Goal: Register for event/course

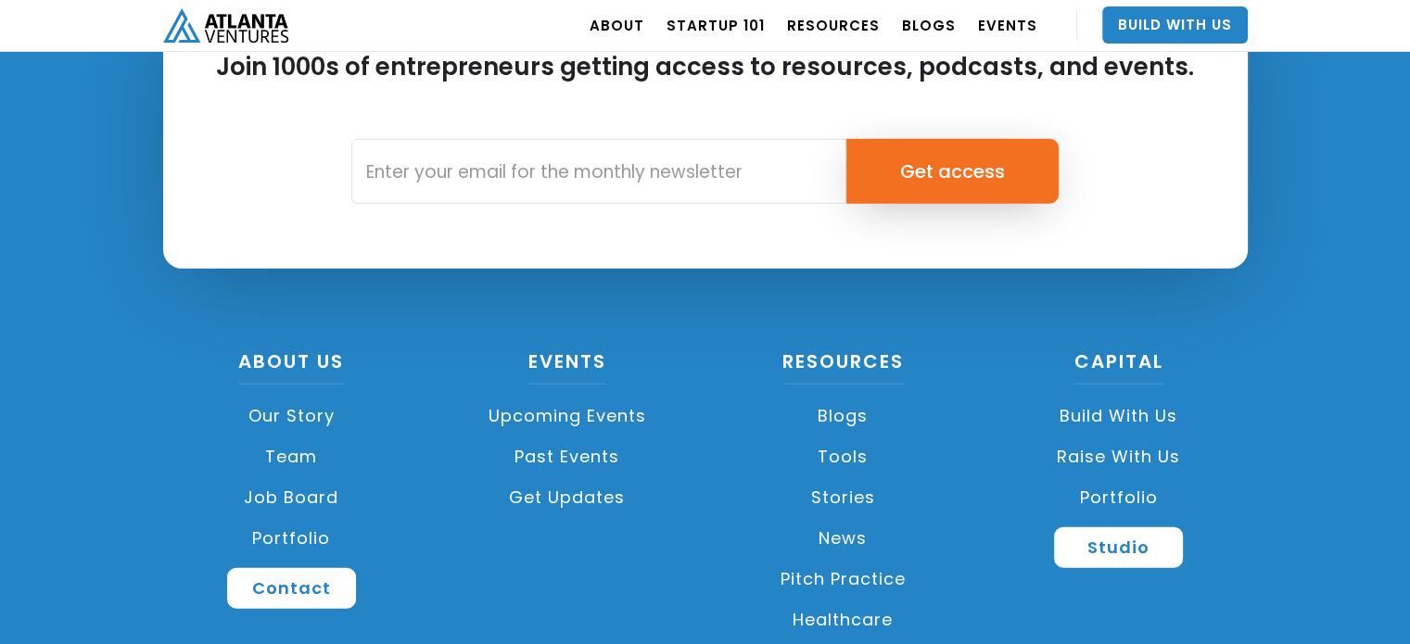
scroll to position [4405, 0]
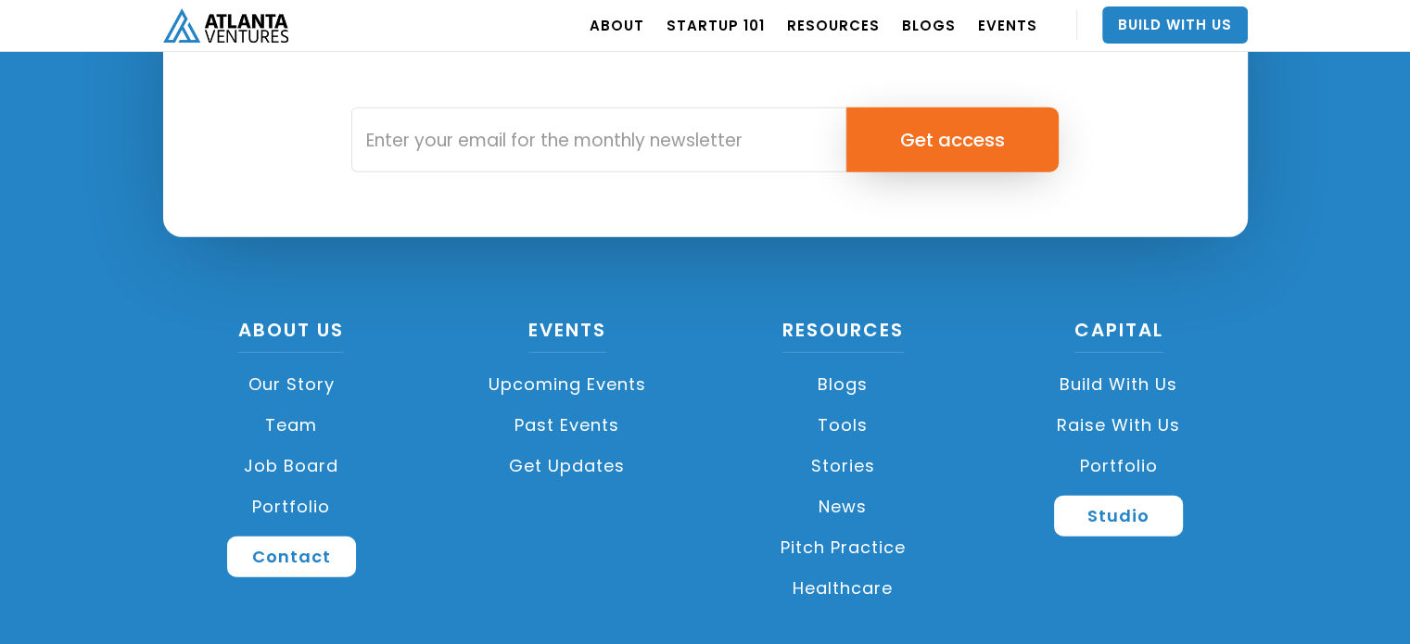
click at [1125, 421] on link "Raise with Us" at bounding box center [1119, 425] width 258 height 41
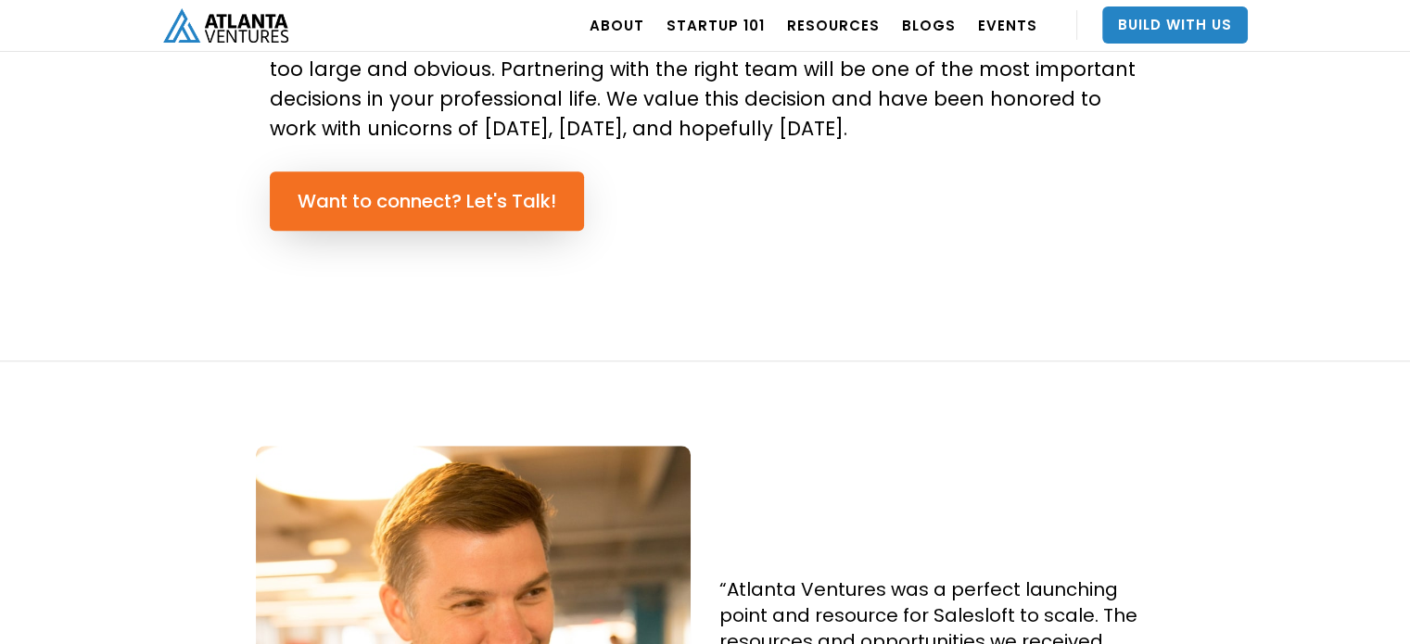
scroll to position [1254, 0]
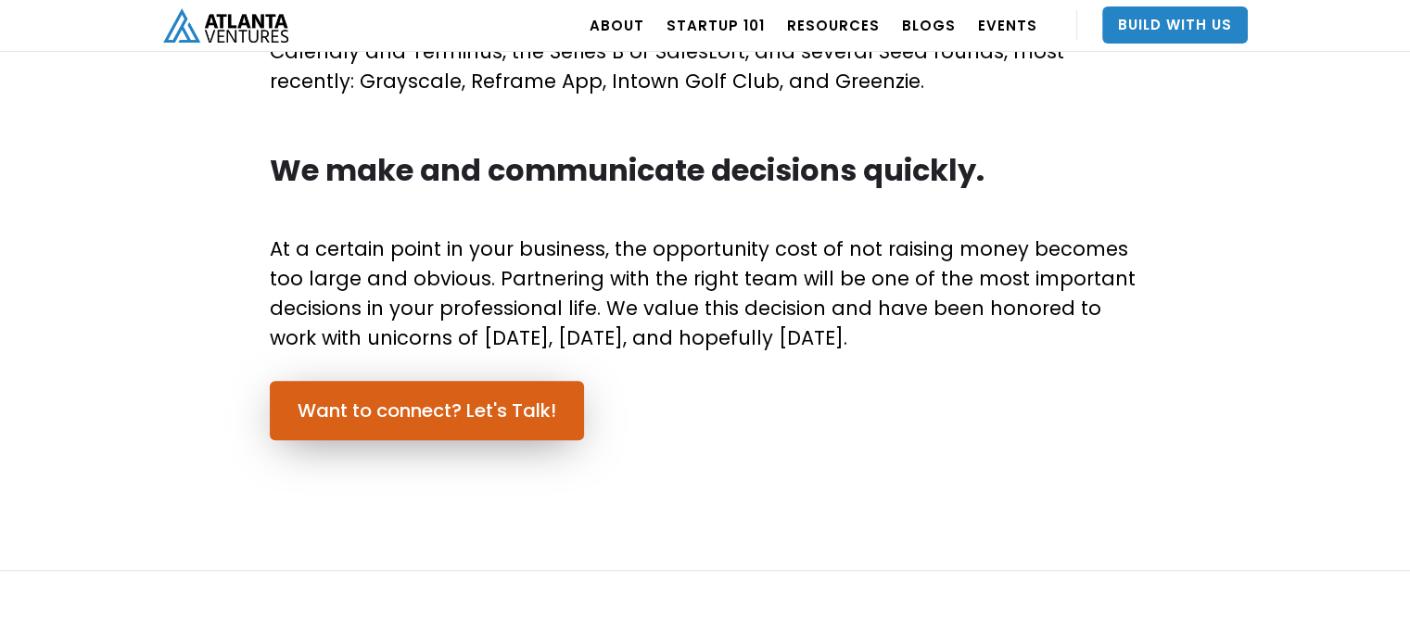
click at [426, 418] on link "Want to connect? Let's Talk!" at bounding box center [427, 410] width 314 height 59
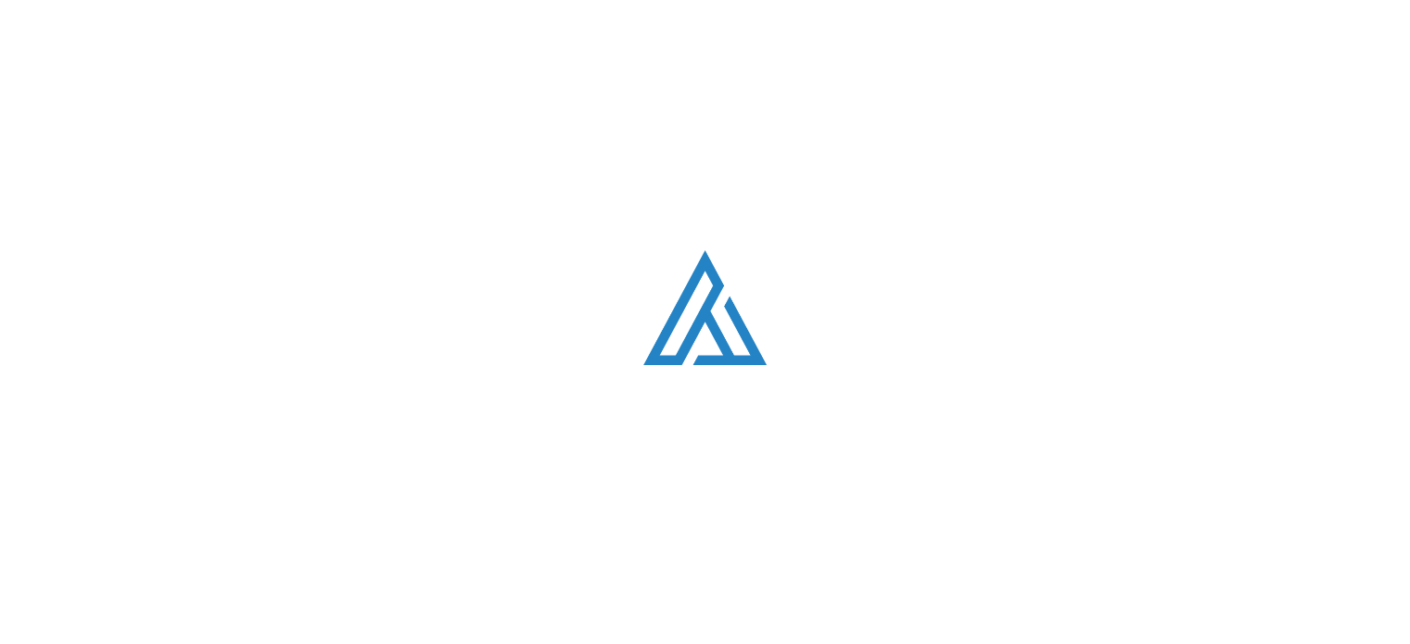
scroll to position [5246, 0]
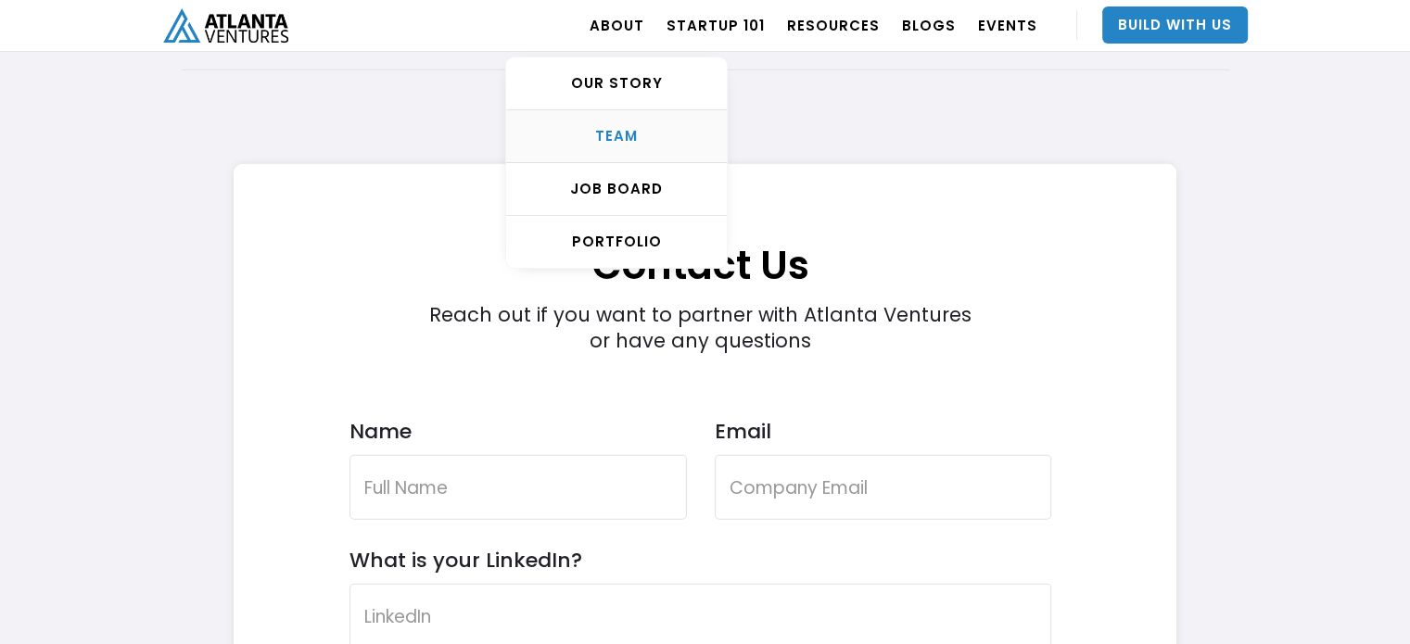
click at [644, 125] on link "TEAM" at bounding box center [616, 136] width 221 height 53
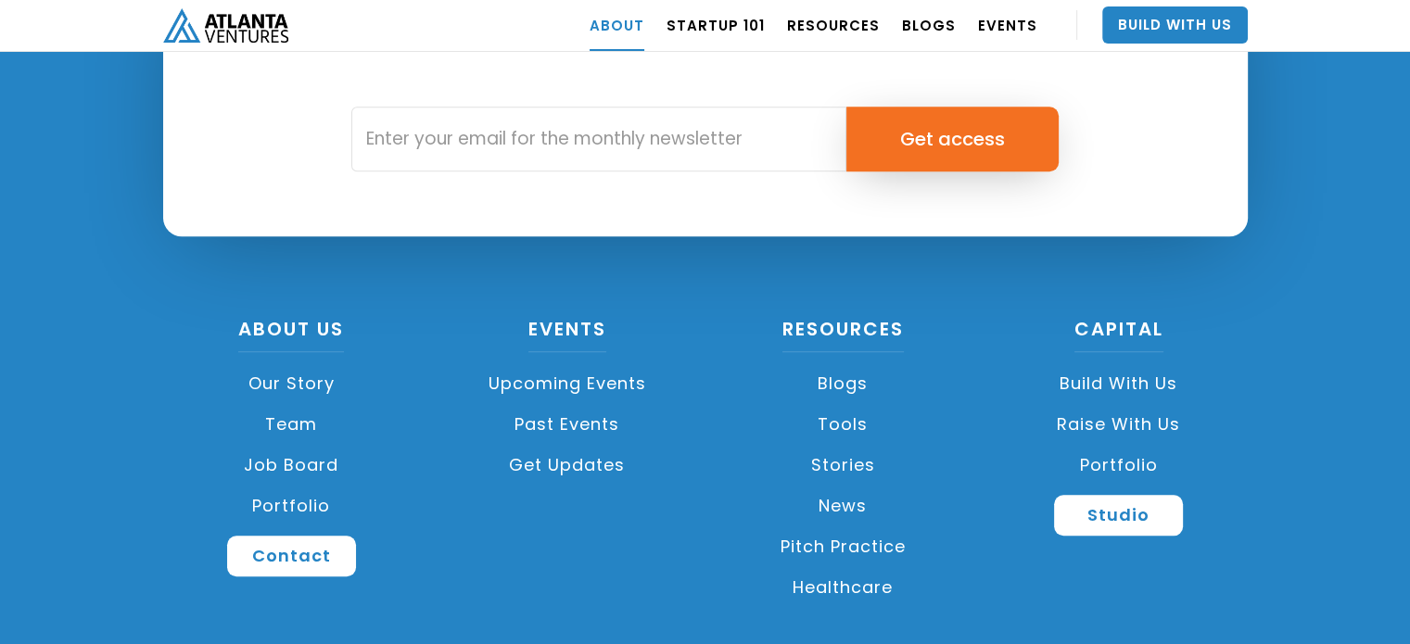
scroll to position [8359, 0]
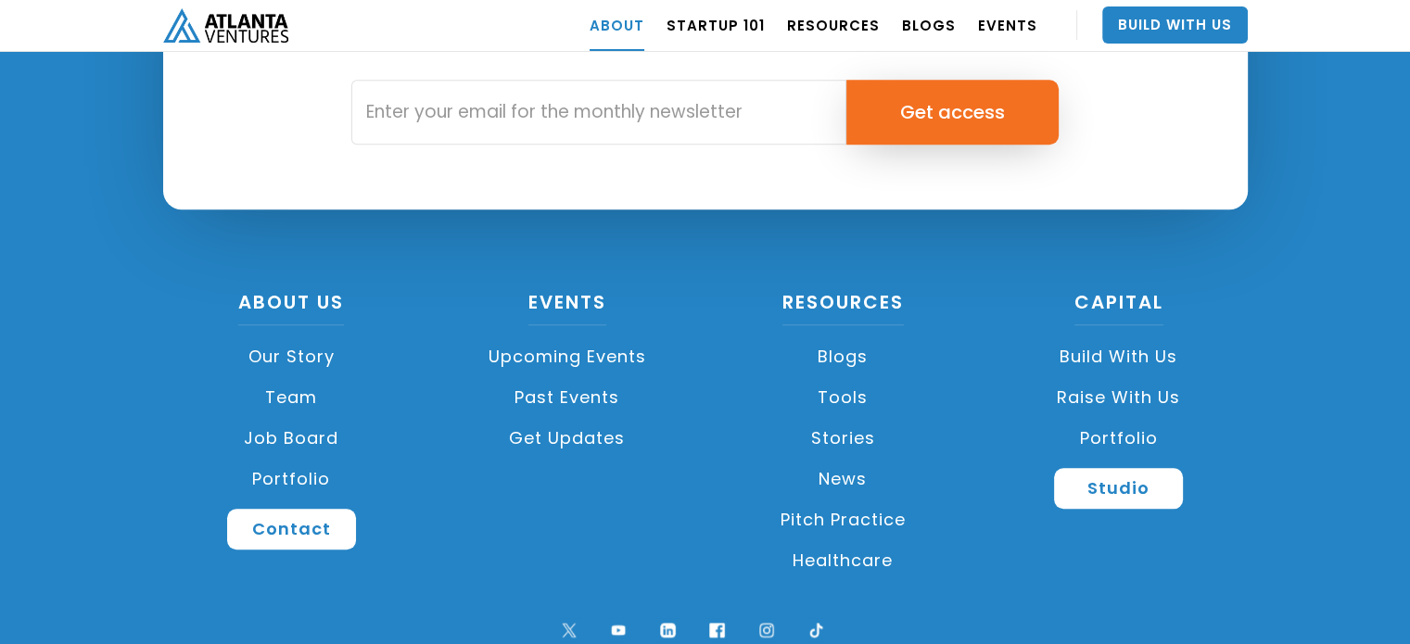
click at [589, 337] on link "Upcoming Events" at bounding box center [568, 357] width 258 height 41
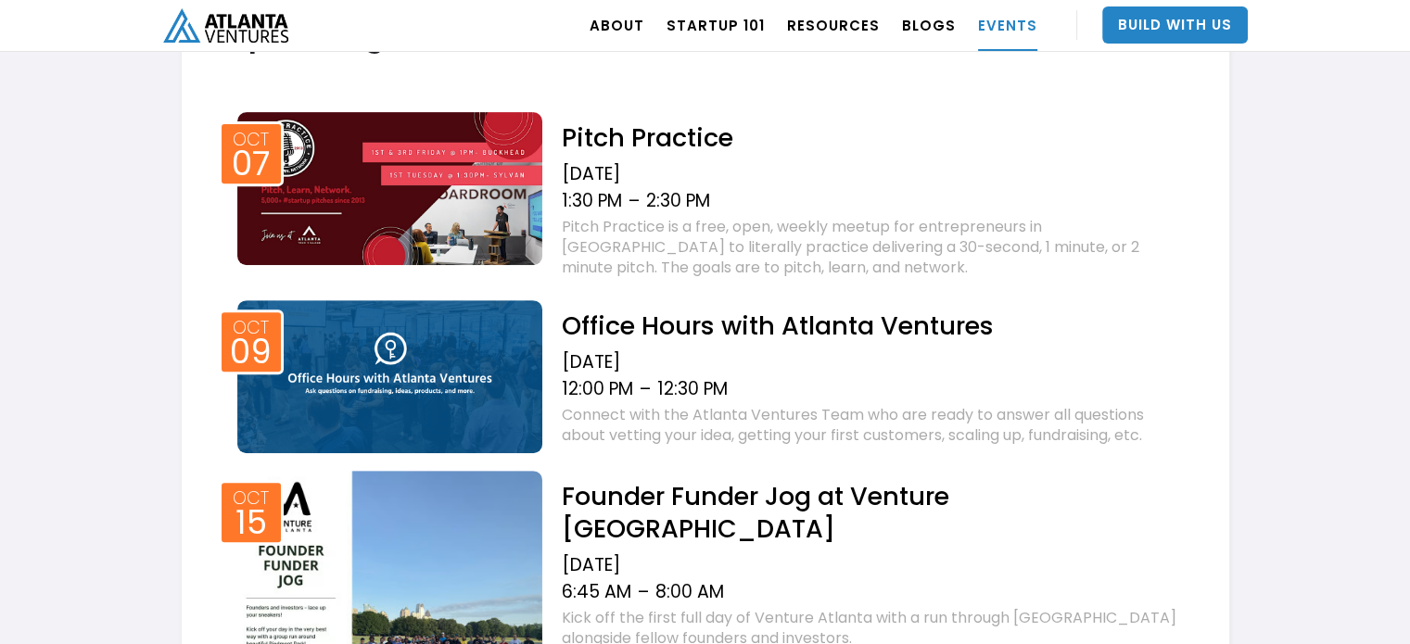
scroll to position [770, 0]
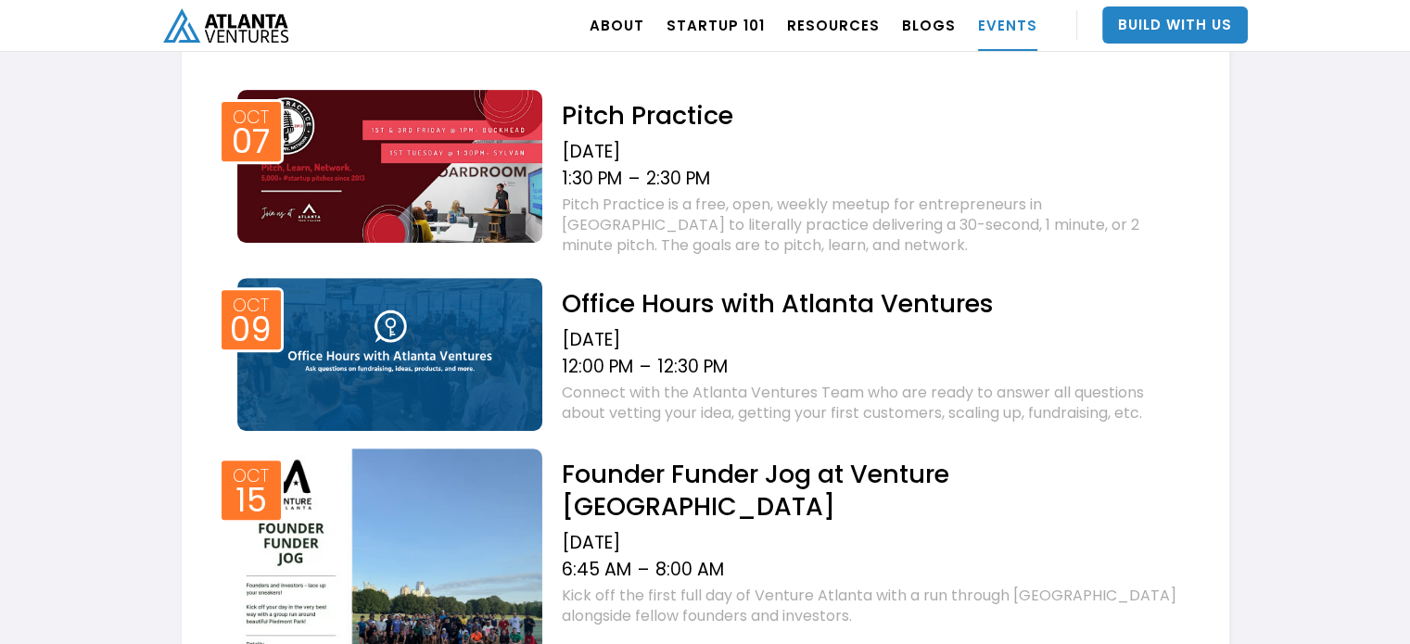
click at [454, 347] on img at bounding box center [390, 354] width 306 height 153
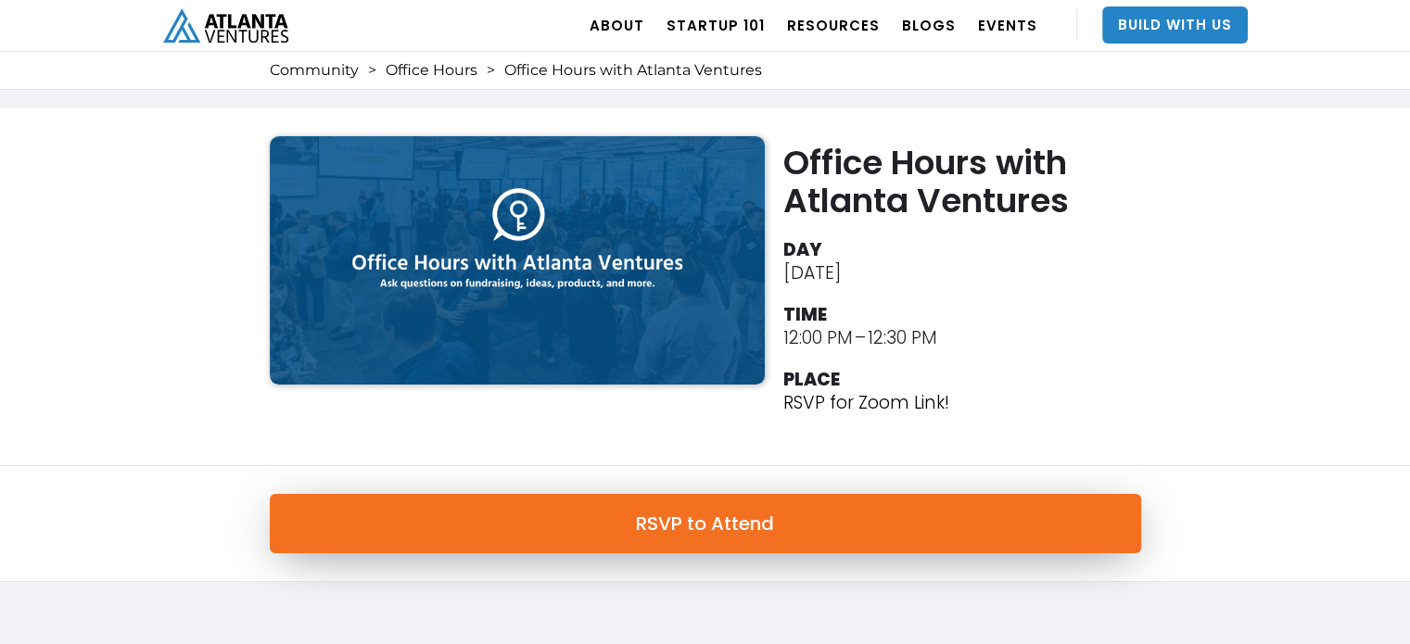
click at [868, 498] on link "RSVP to Attend" at bounding box center [706, 523] width 872 height 59
